Goal: Information Seeking & Learning: Learn about a topic

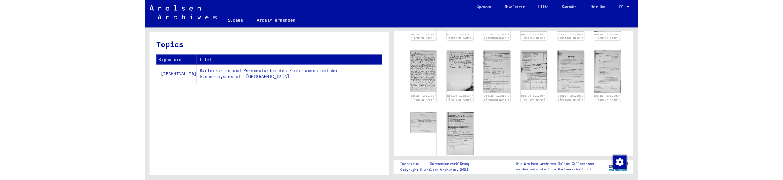
scroll to position [319, 0]
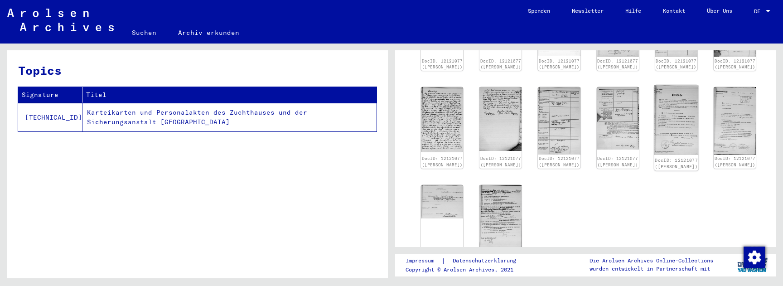
click at [667, 129] on img at bounding box center [676, 120] width 44 height 70
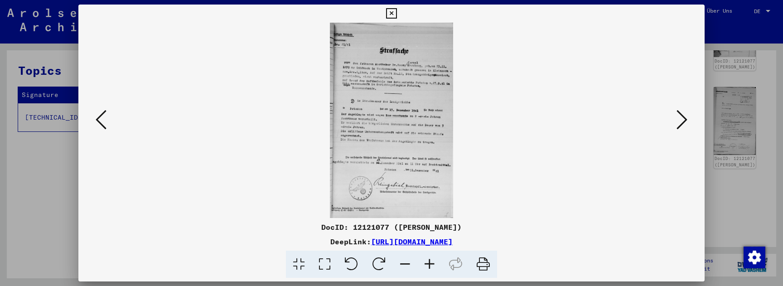
click at [429, 263] on icon at bounding box center [429, 264] width 24 height 28
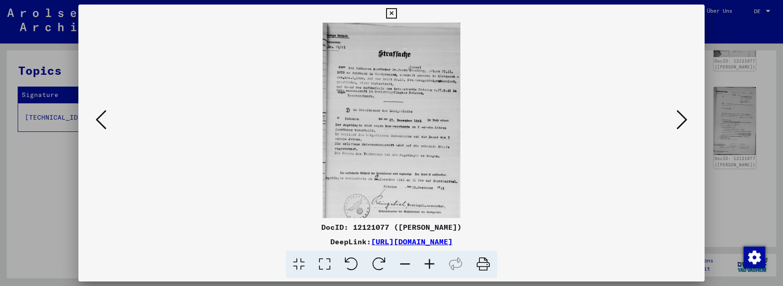
click at [429, 263] on icon at bounding box center [429, 264] width 24 height 28
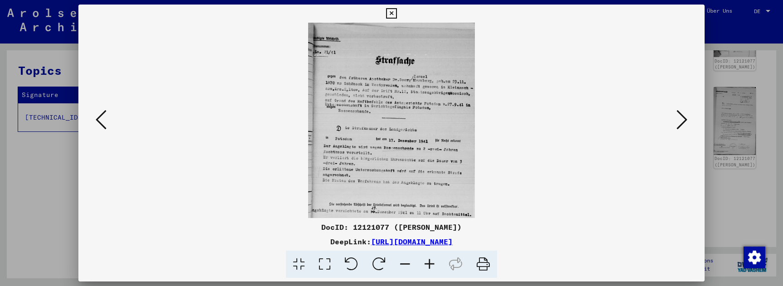
click at [429, 263] on icon at bounding box center [429, 264] width 24 height 28
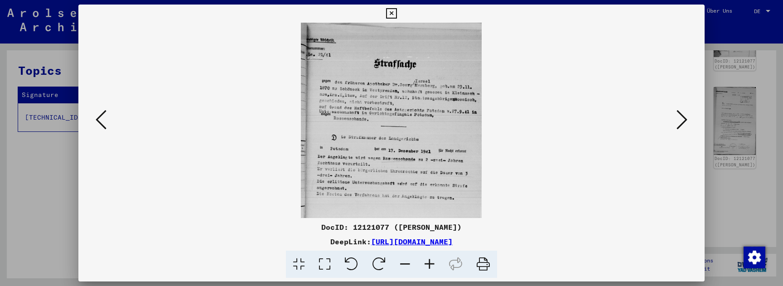
click at [429, 263] on icon at bounding box center [429, 264] width 24 height 28
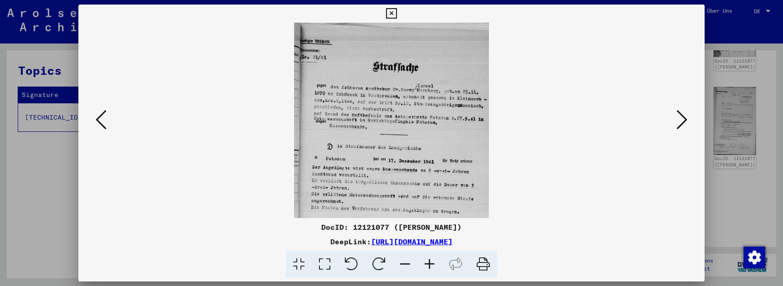
click at [429, 263] on icon at bounding box center [429, 264] width 24 height 28
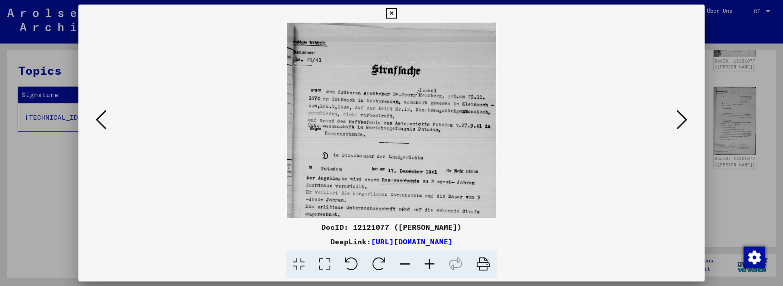
click at [429, 263] on icon at bounding box center [429, 264] width 24 height 28
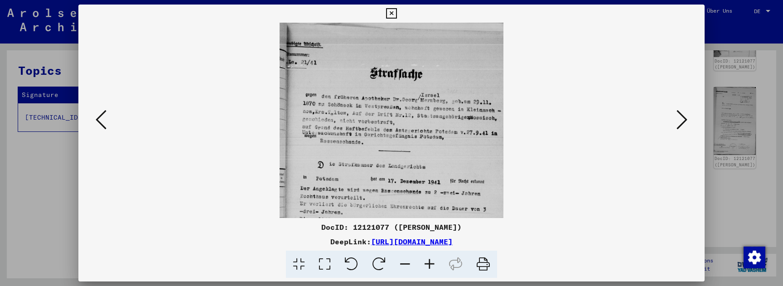
click at [429, 263] on icon at bounding box center [429, 264] width 24 height 28
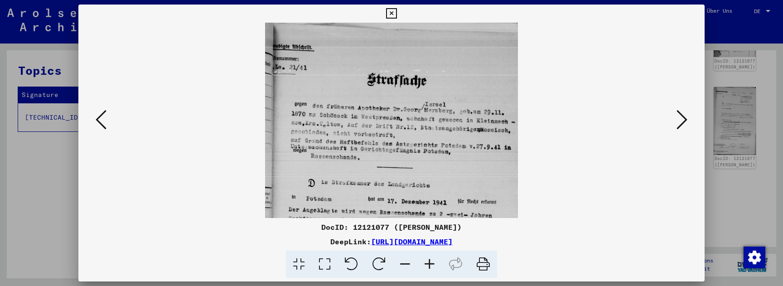
click at [429, 263] on icon at bounding box center [429, 264] width 24 height 28
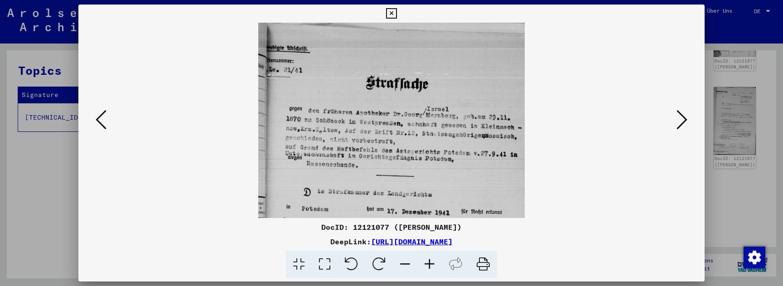
click at [429, 263] on icon at bounding box center [429, 264] width 24 height 28
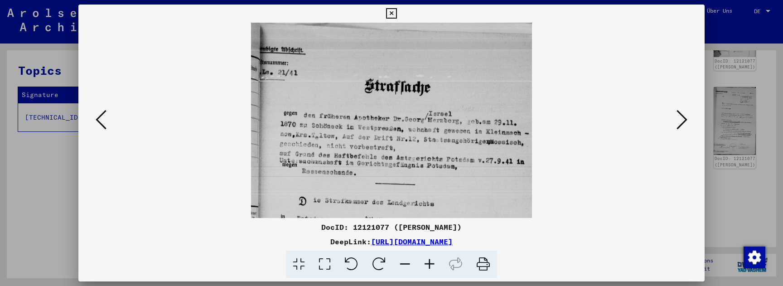
click at [429, 263] on icon at bounding box center [429, 264] width 24 height 28
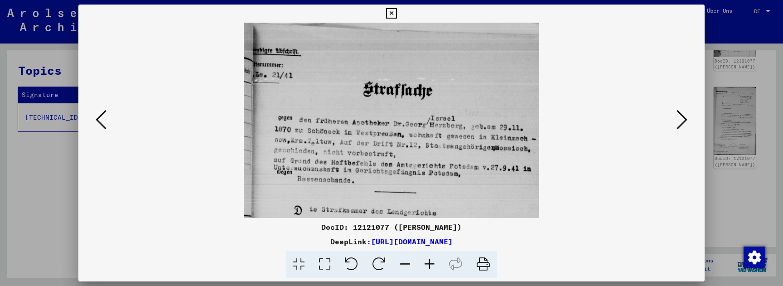
click at [429, 263] on icon at bounding box center [429, 264] width 24 height 28
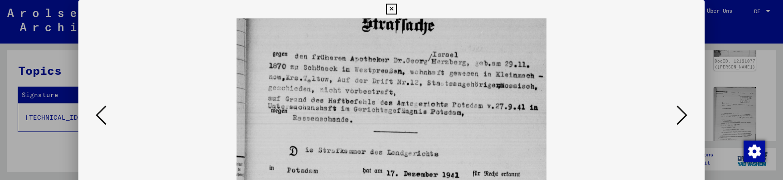
drag, startPoint x: 497, startPoint y: 118, endPoint x: 500, endPoint y: 49, distance: 69.3
